Goal: Information Seeking & Learning: Learn about a topic

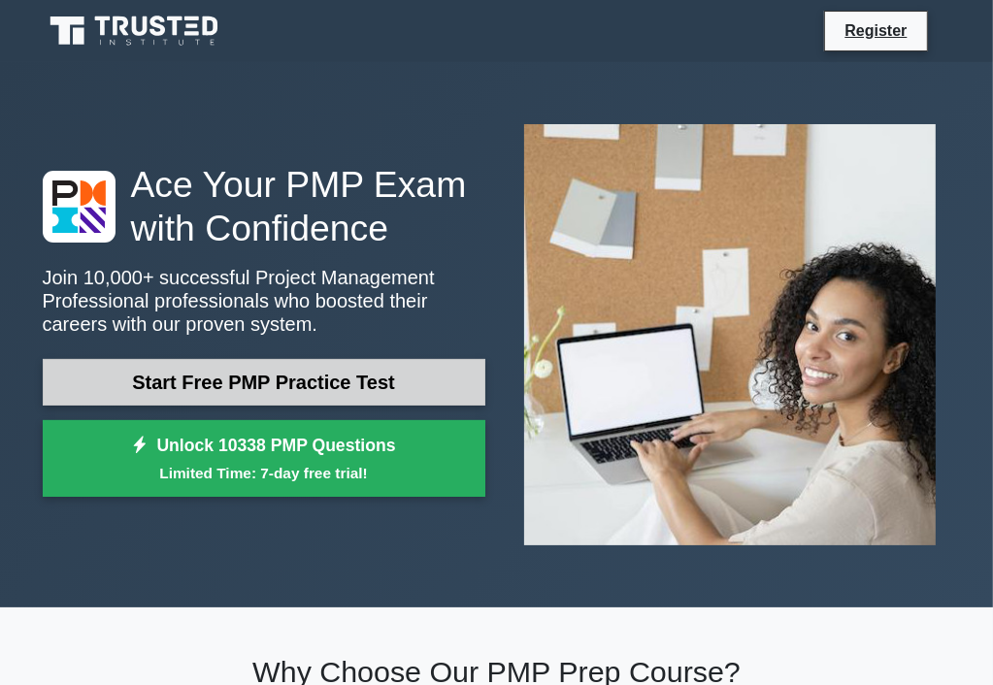
click at [236, 382] on link "Start Free PMP Practice Test" at bounding box center [264, 382] width 442 height 47
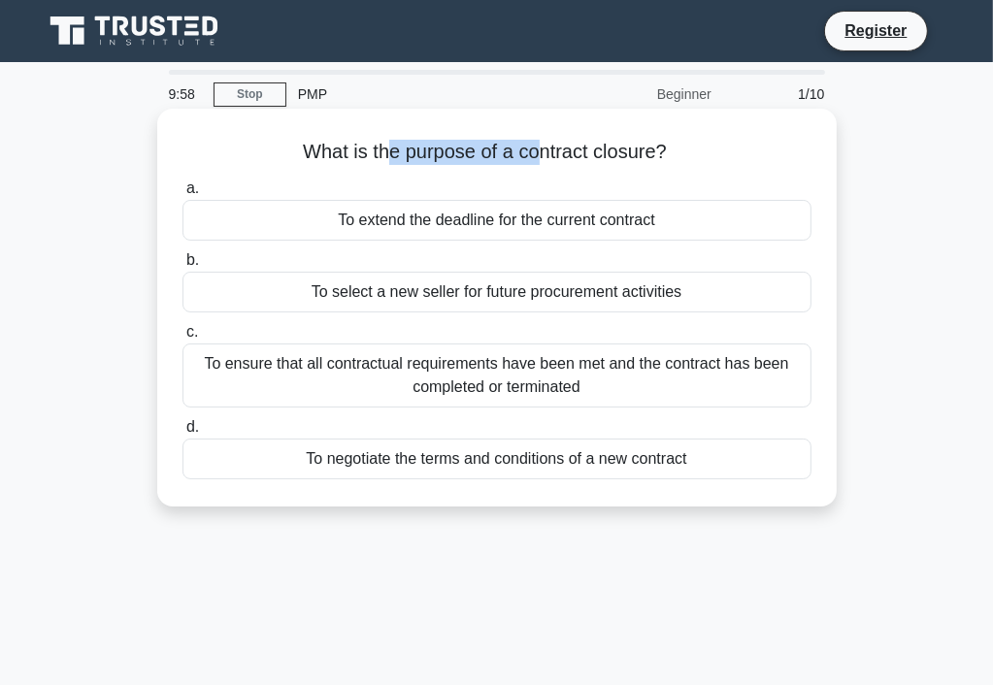
drag, startPoint x: 388, startPoint y: 156, endPoint x: 534, endPoint y: 163, distance: 145.7
click at [534, 163] on h5 "What is the purpose of a contract closure? .spinner_0XTQ{transform-origin:cente…" at bounding box center [496, 152] width 633 height 25
click at [563, 164] on h5 "What is the purpose of a contract closure? .spinner_0XTQ{transform-origin:cente…" at bounding box center [496, 152] width 633 height 25
click at [440, 380] on div "To ensure that all contractual requirements have been met and the contract has …" at bounding box center [496, 375] width 629 height 64
click at [182, 339] on input "c. To ensure that all contractual requirements have been met and the contract h…" at bounding box center [182, 332] width 0 height 13
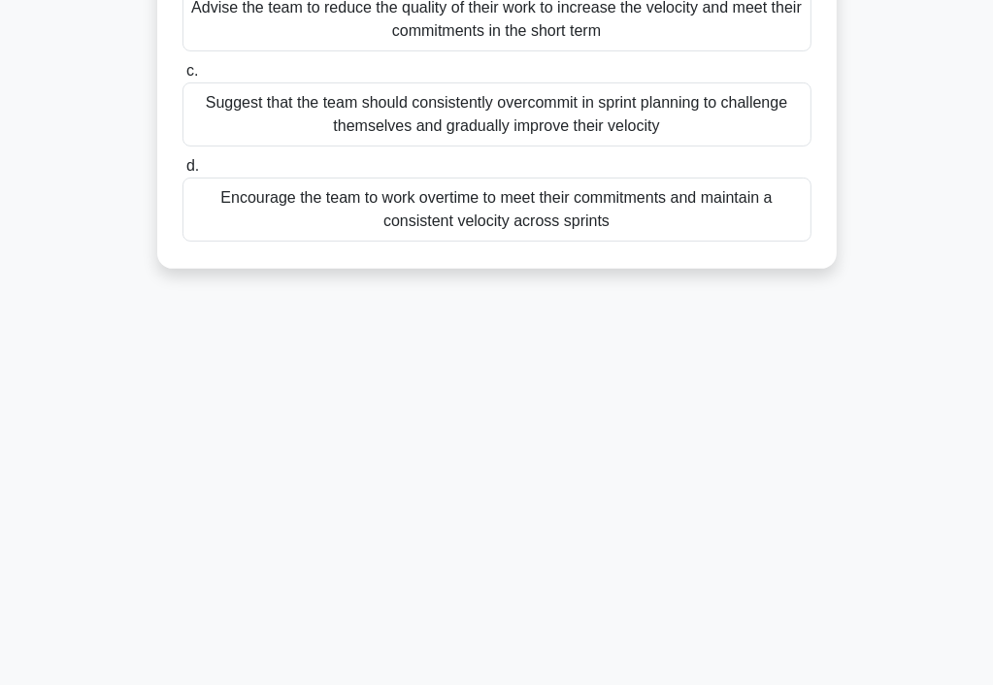
scroll to position [363, 0]
